Goal: Navigation & Orientation: Find specific page/section

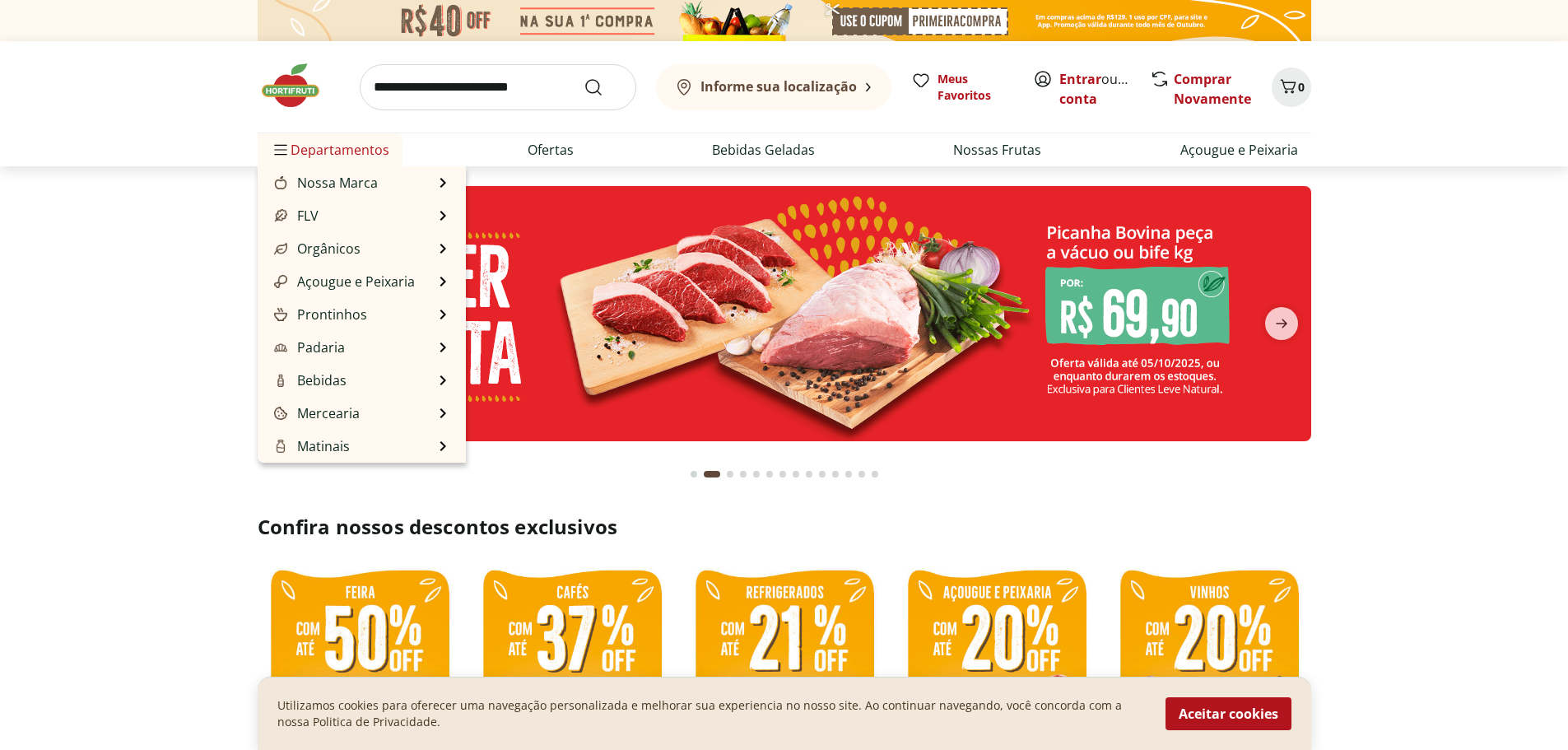
click at [337, 148] on span "Departamentos" at bounding box center [330, 149] width 118 height 39
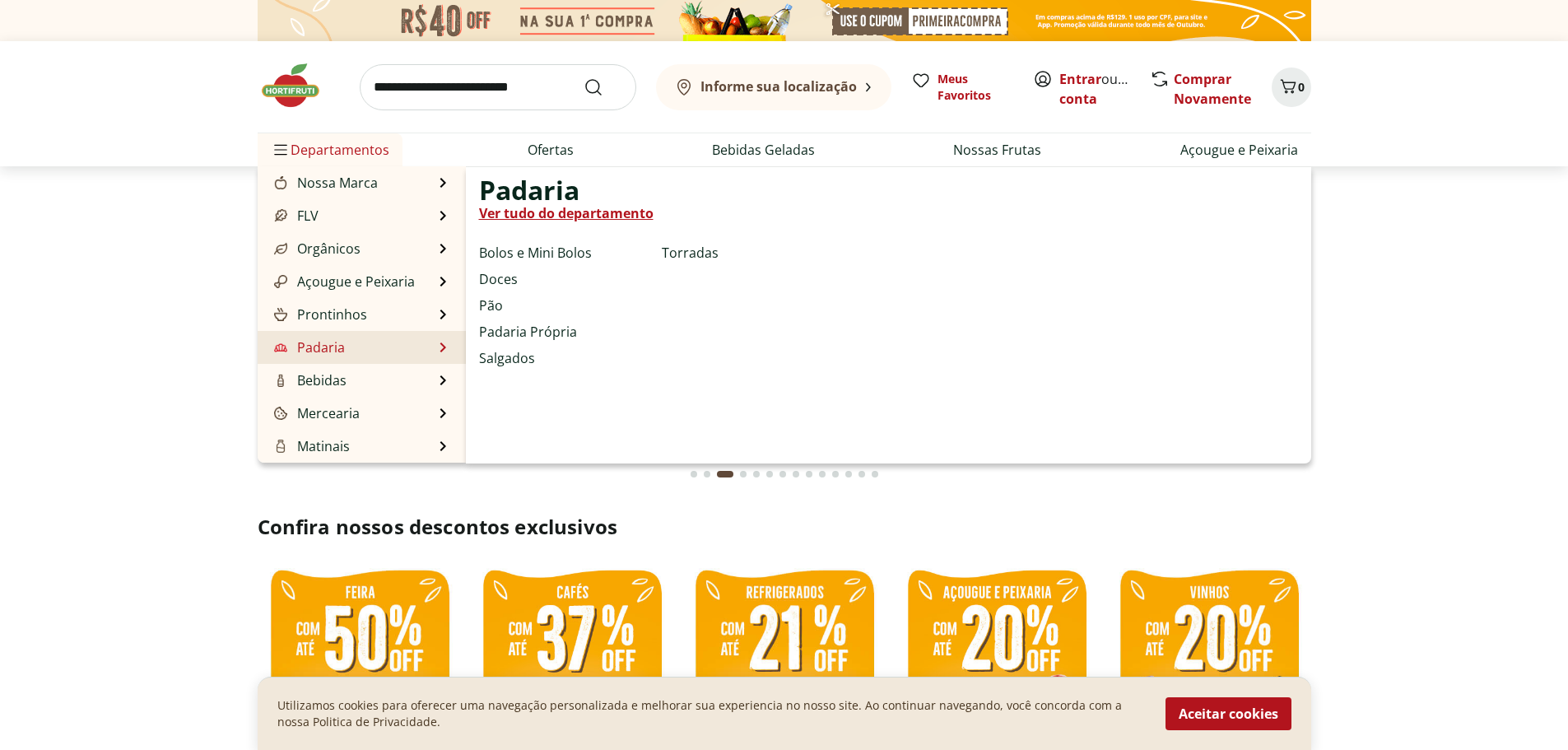
click at [377, 345] on li "Padaria Padaria Ver tudo do departamento Bolos e Mini Bolos Doces Pão Padaria P…" at bounding box center [362, 348] width 208 height 33
click at [395, 350] on li "Padaria Padaria Ver tudo do departamento Bolos e Mini Bolos Doces Pão Padaria P…" at bounding box center [362, 348] width 208 height 33
click at [562, 211] on link "Ver tudo do departamento" at bounding box center [567, 213] width 175 height 20
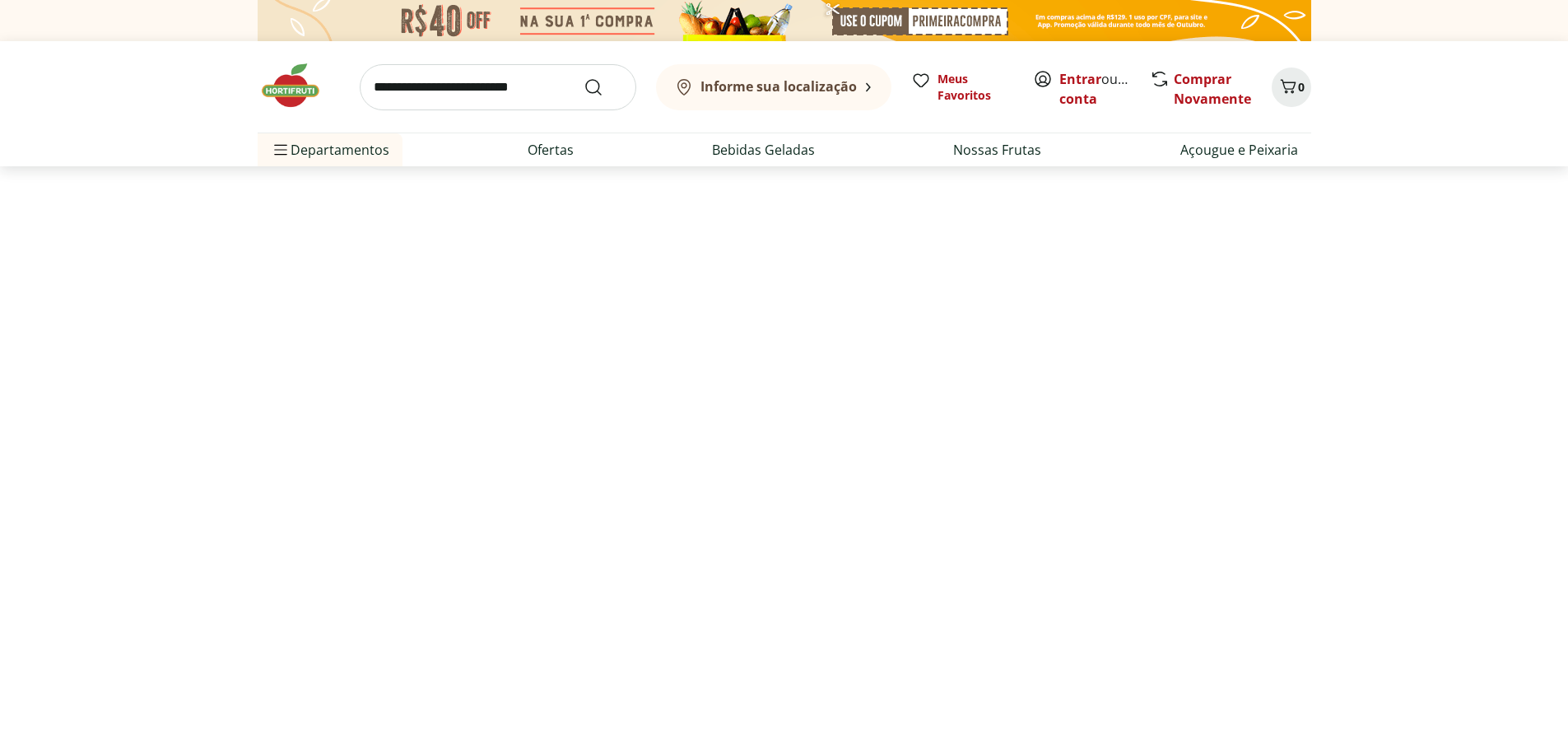
select select "**********"
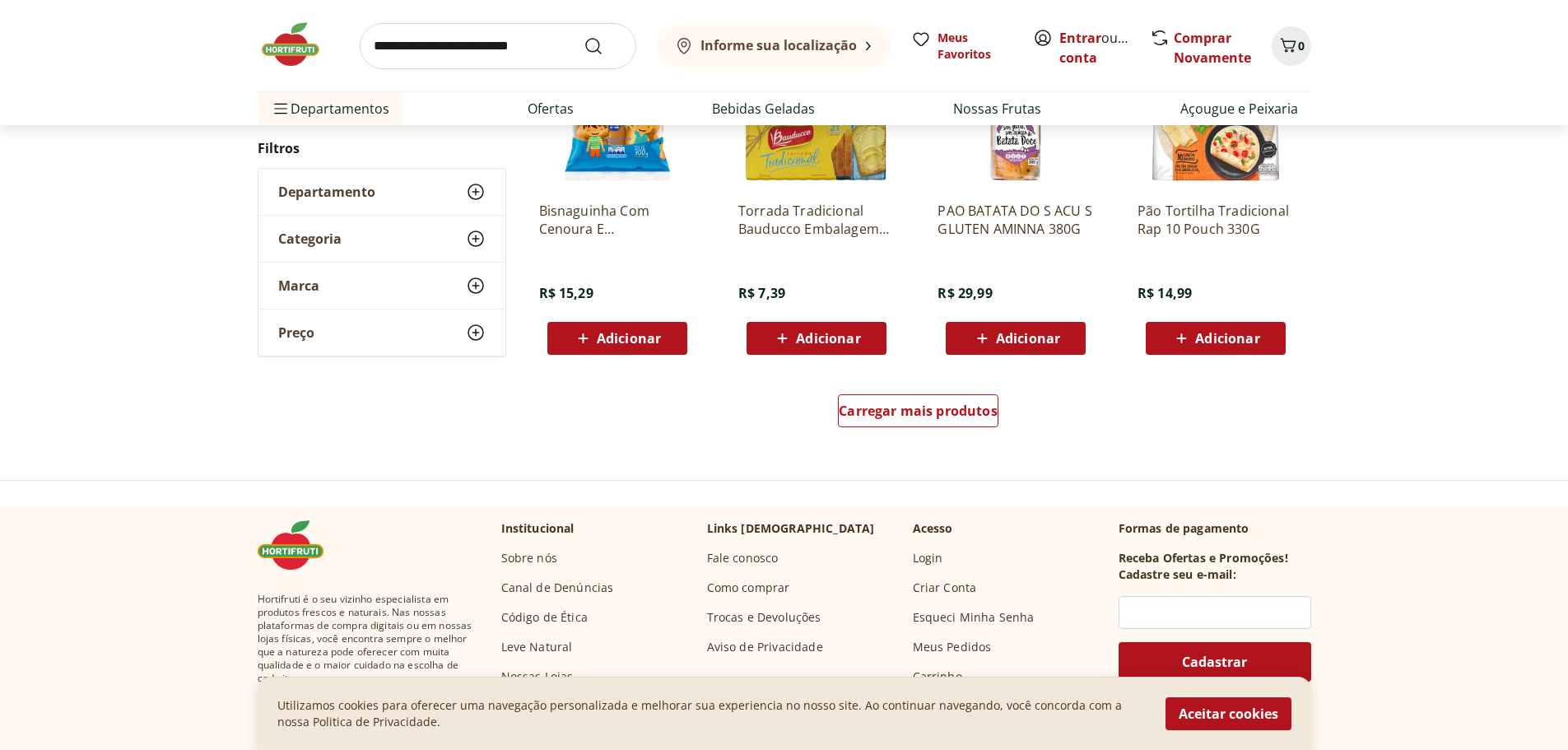
scroll to position [971, 0]
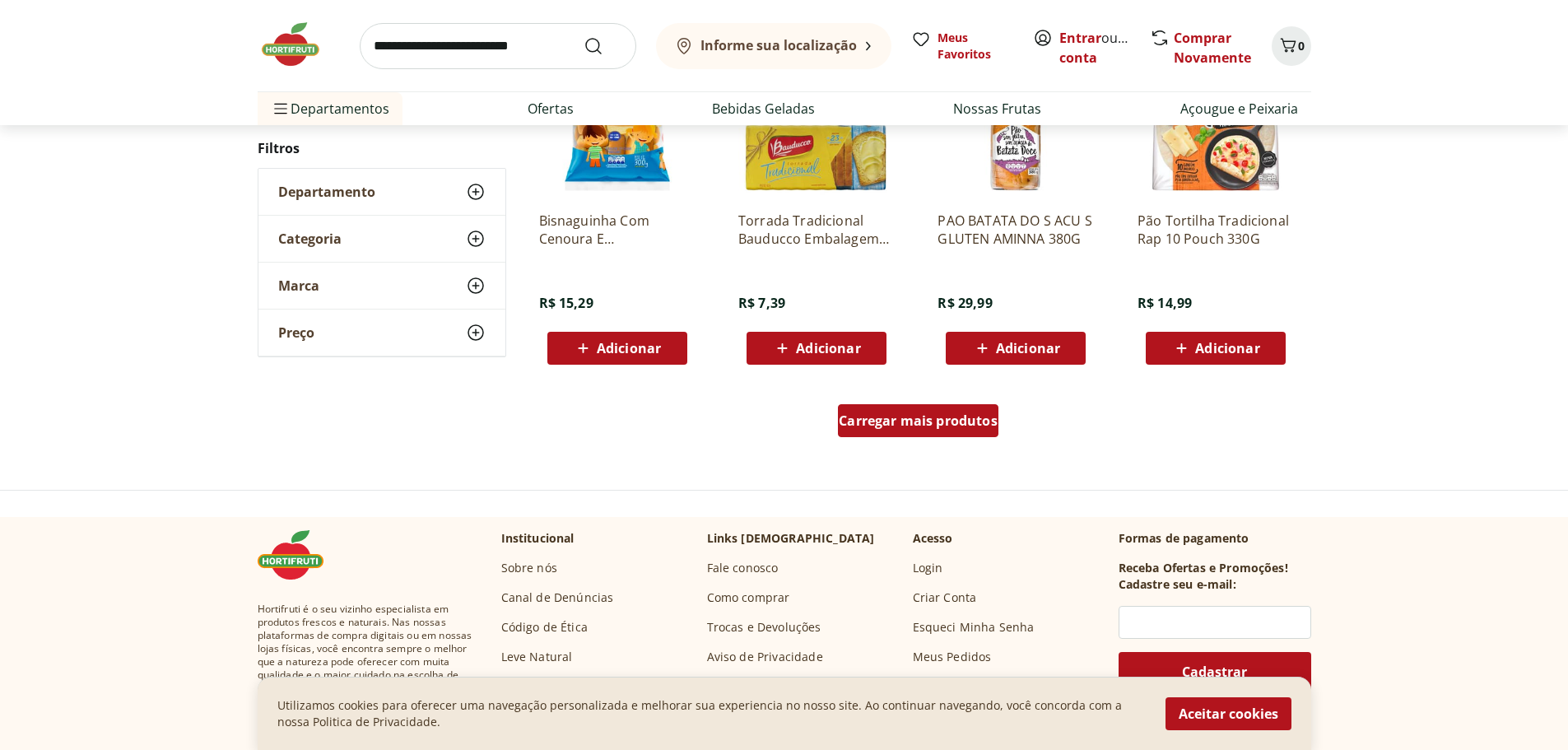
click at [904, 410] on div "Carregar mais produtos" at bounding box center [918, 421] width 161 height 33
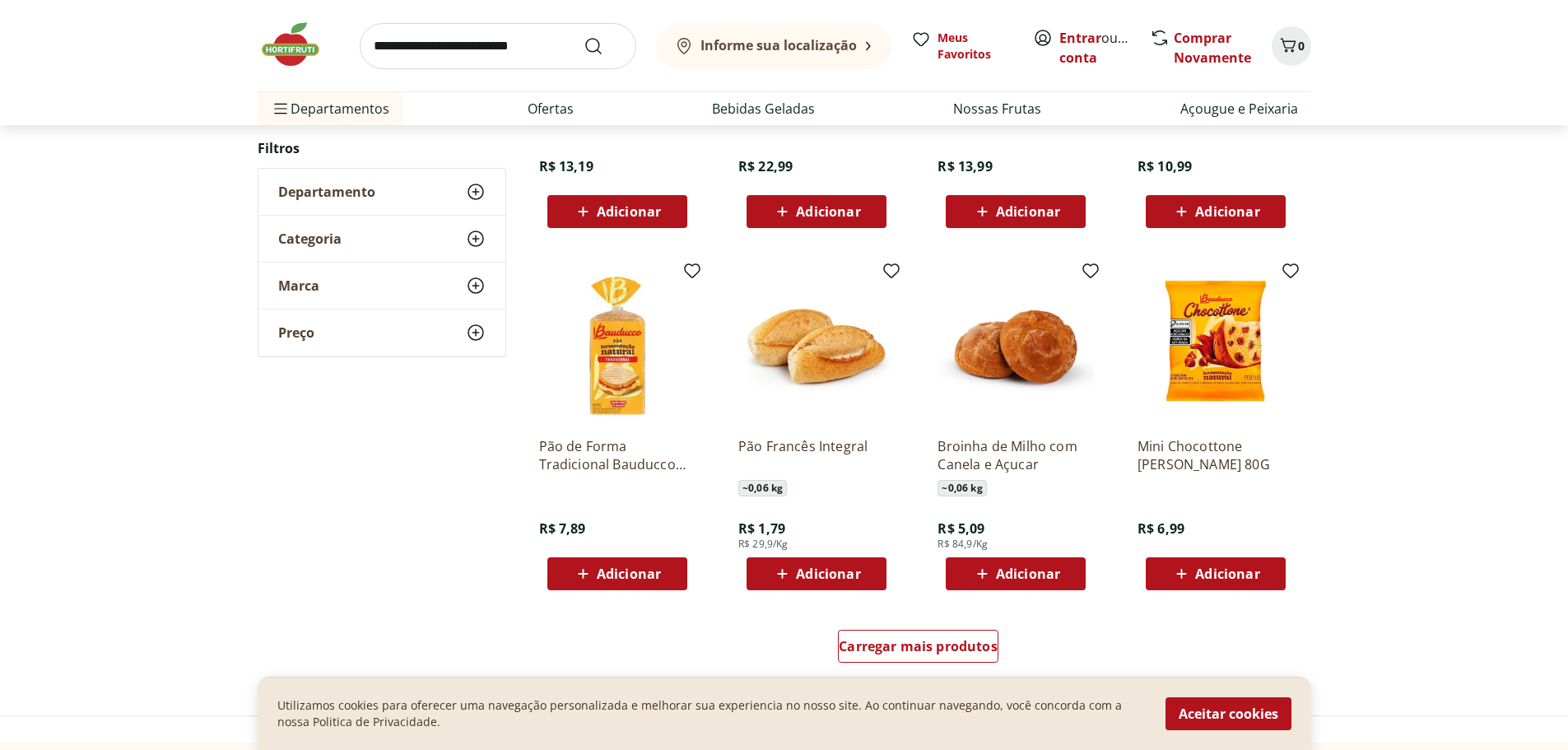
scroll to position [1941, 0]
